Goal: Navigation & Orientation: Find specific page/section

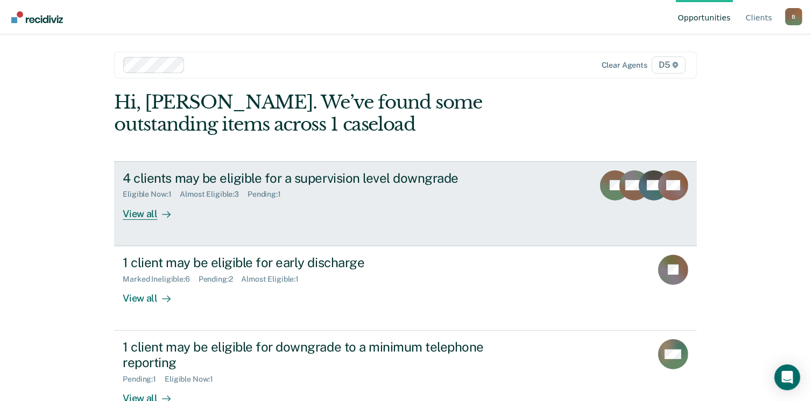
click at [148, 215] on div "View all" at bounding box center [153, 209] width 60 height 21
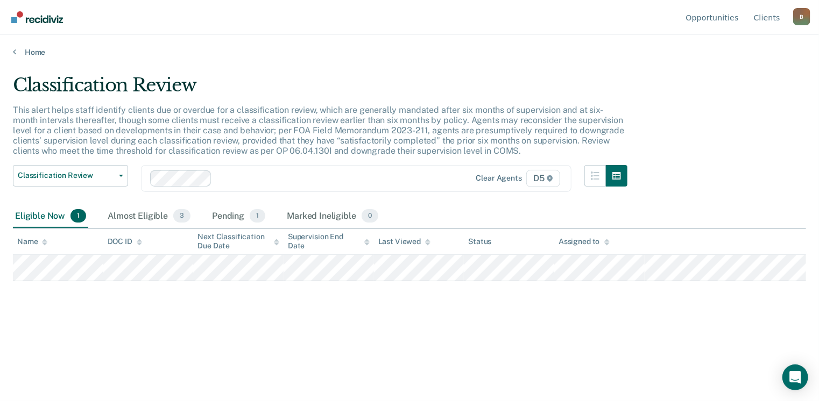
click at [12, 53] on div "Home" at bounding box center [409, 45] width 819 height 23
click at [12, 50] on div "Home" at bounding box center [409, 45] width 819 height 23
click at [13, 48] on icon at bounding box center [14, 51] width 3 height 9
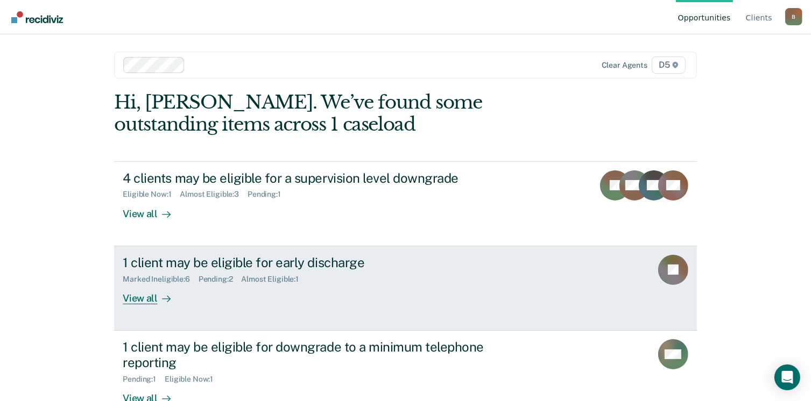
click at [140, 299] on div "View all" at bounding box center [153, 294] width 60 height 21
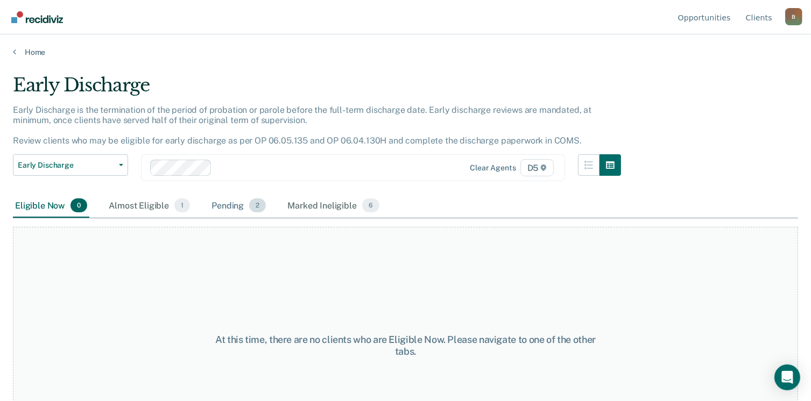
click at [237, 209] on div "Pending 2" at bounding box center [238, 206] width 59 height 24
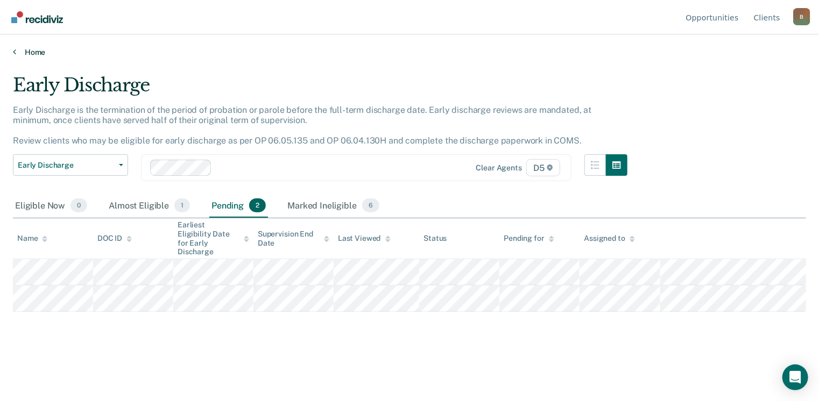
click at [15, 52] on icon at bounding box center [14, 51] width 3 height 9
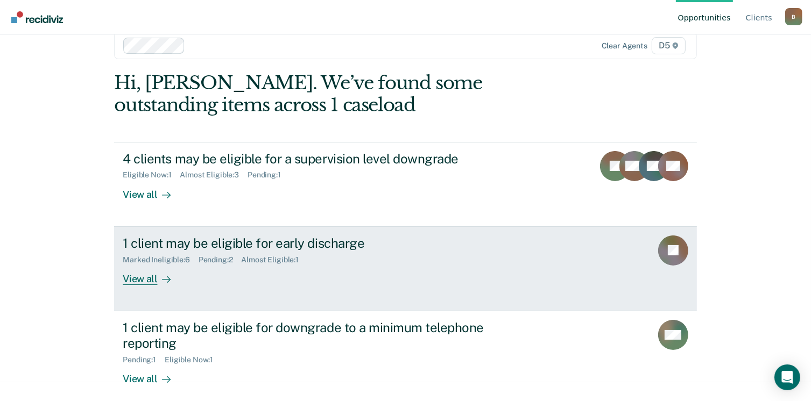
scroll to position [29, 0]
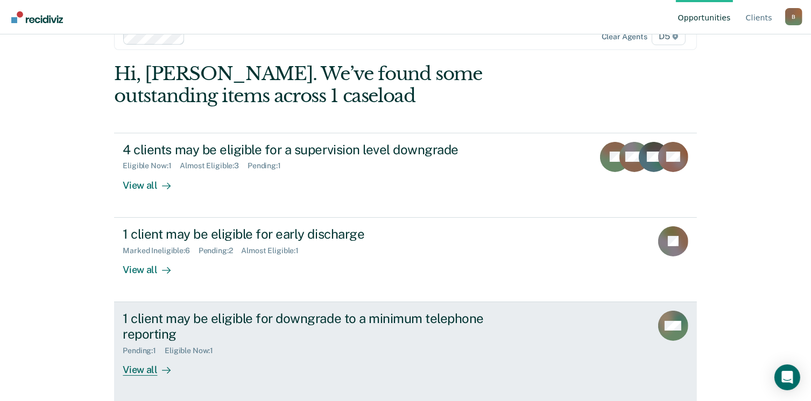
click at [144, 370] on div "View all" at bounding box center [153, 365] width 60 height 21
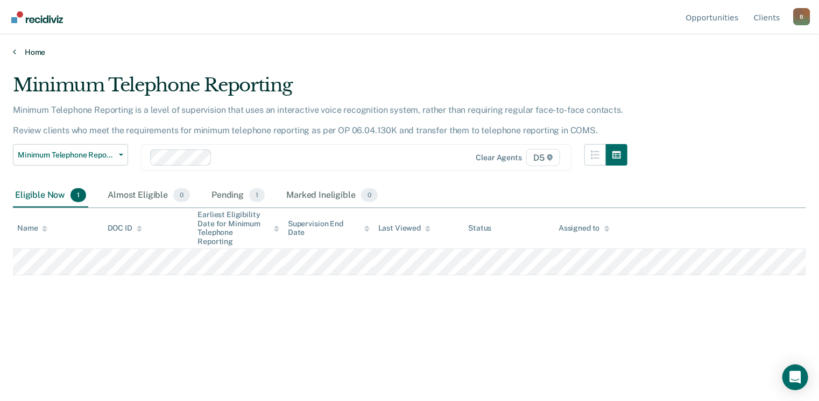
click at [14, 53] on icon at bounding box center [14, 51] width 3 height 9
